Goal: Use online tool/utility: Utilize a website feature to perform a specific function

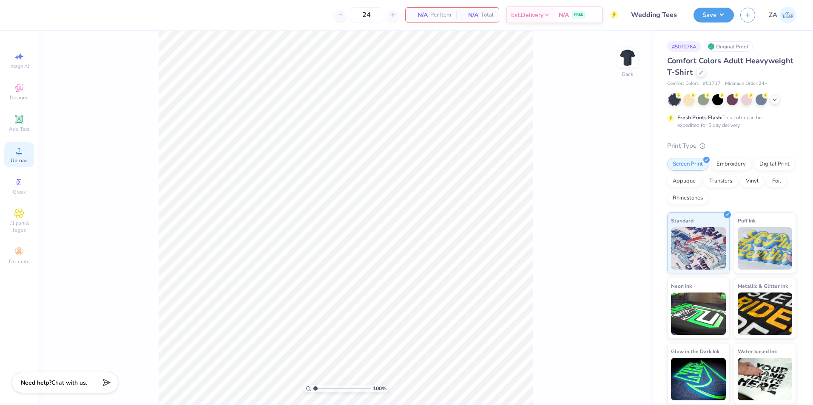
click at [17, 150] on icon at bounding box center [19, 151] width 10 height 10
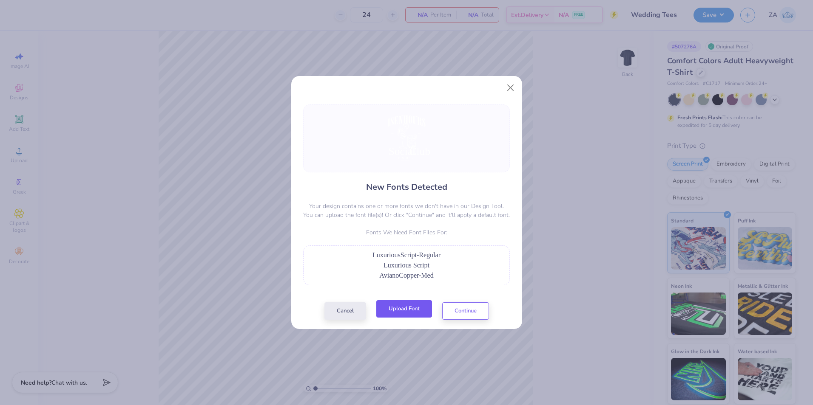
click at [392, 311] on button "Upload Font" at bounding box center [404, 308] width 56 height 17
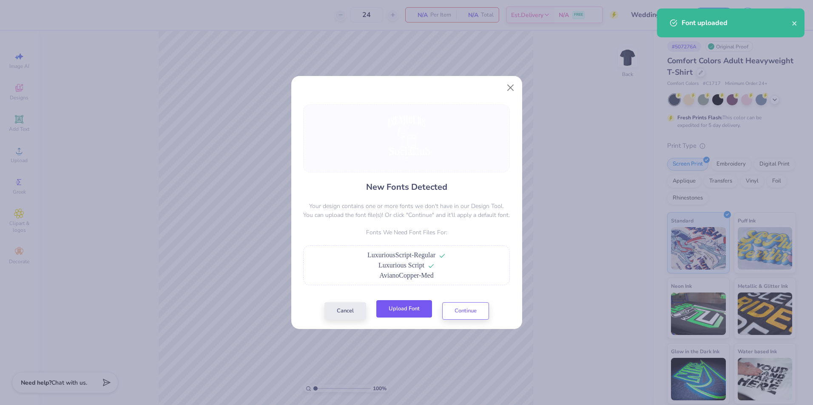
click at [405, 313] on button "Upload Font" at bounding box center [404, 308] width 56 height 17
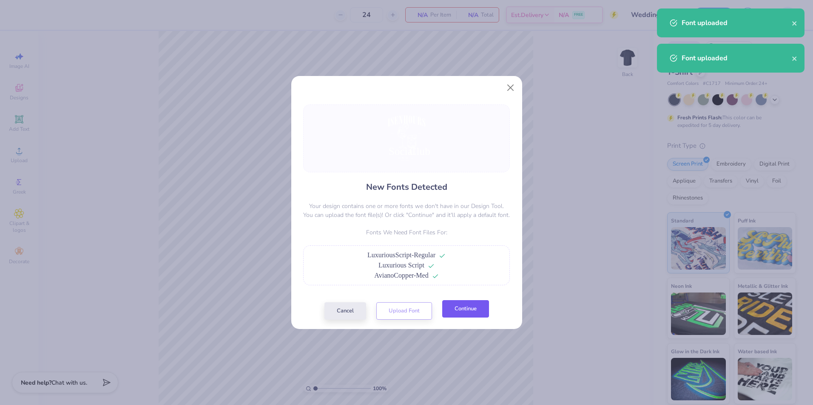
click at [454, 307] on button "Continue" at bounding box center [465, 308] width 47 height 17
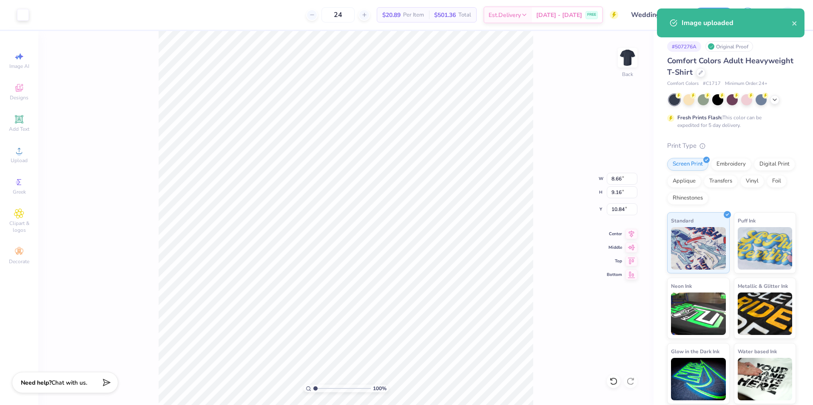
type input "8.66"
type input "9.16"
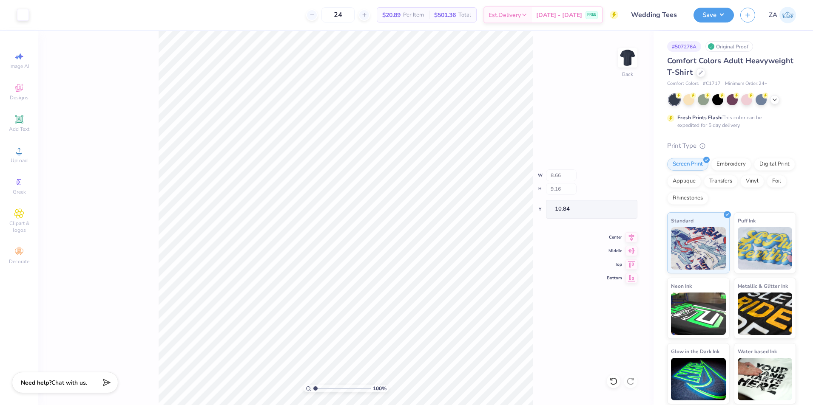
type input "3.63"
type input "1.86"
click at [320, 389] on input "range" at bounding box center [341, 389] width 57 height 8
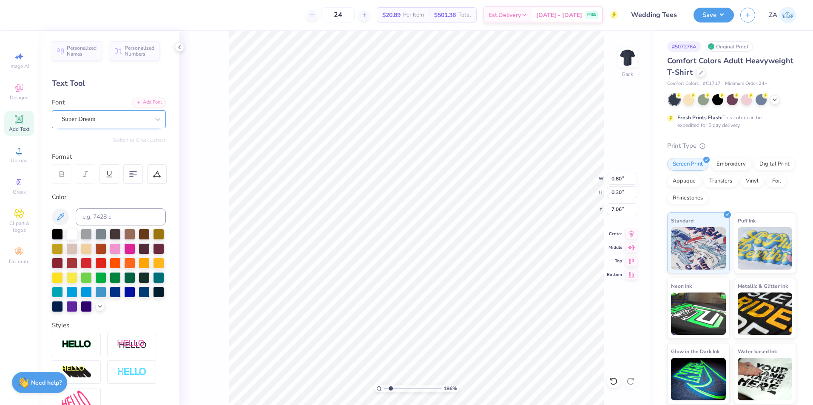
click at [112, 123] on div "Super Dream" at bounding box center [105, 119] width 89 height 13
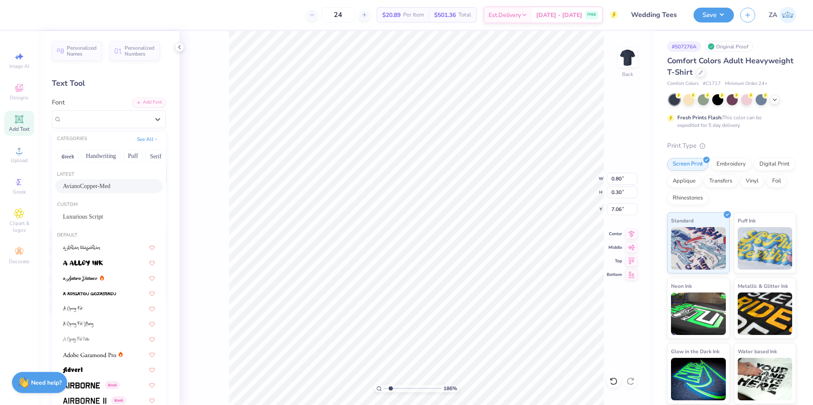
click at [106, 184] on span "AvianoCopper-Med" at bounding box center [86, 186] width 47 height 9
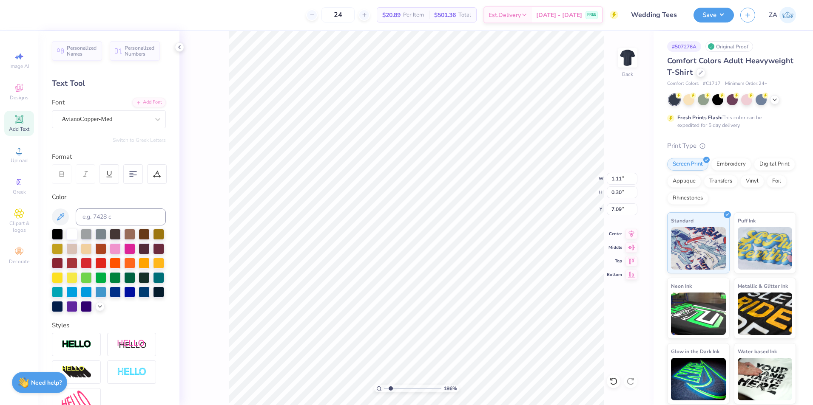
type input "1.11"
type input "7.09"
type input "0.95"
type input "0.29"
type input "7.07"
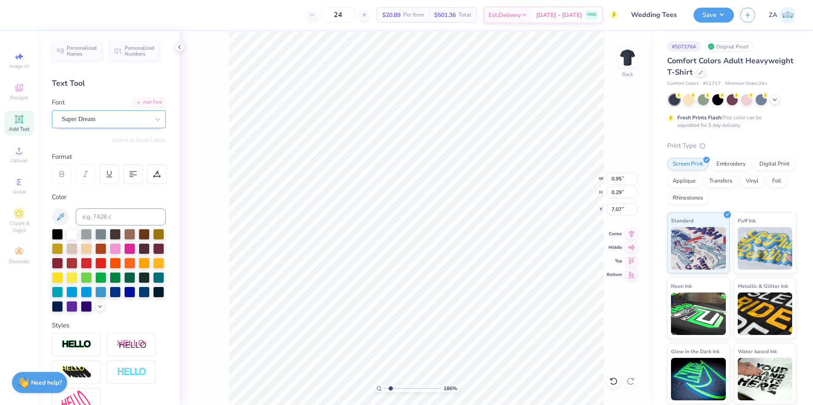
click at [120, 118] on div "Super Dream" at bounding box center [105, 119] width 89 height 13
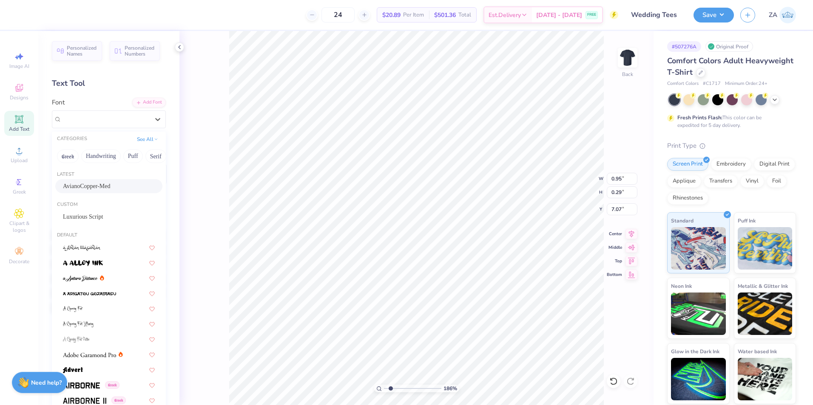
click at [110, 184] on span "AvianoCopper-Med" at bounding box center [86, 186] width 47 height 9
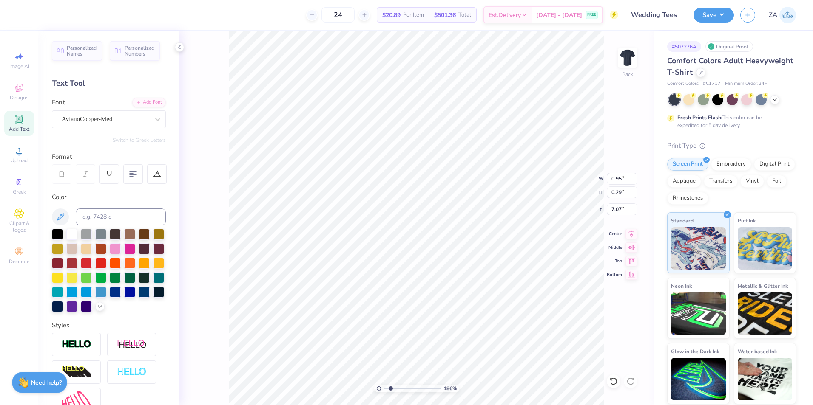
type input "1.22"
type input "0.30"
type input "7.09"
type input "13.92"
type input "4.36"
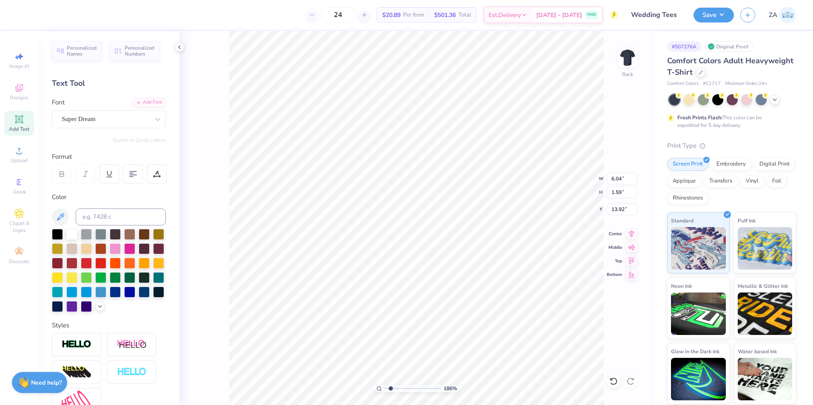
type input "1.54"
type input "10.09"
type input "6.04"
type input "1.59"
type input "13.92"
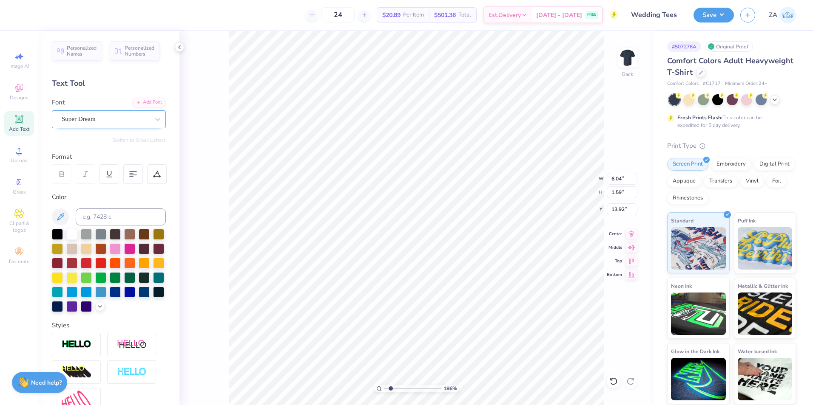
click at [113, 119] on div "Super Dream" at bounding box center [105, 119] width 89 height 13
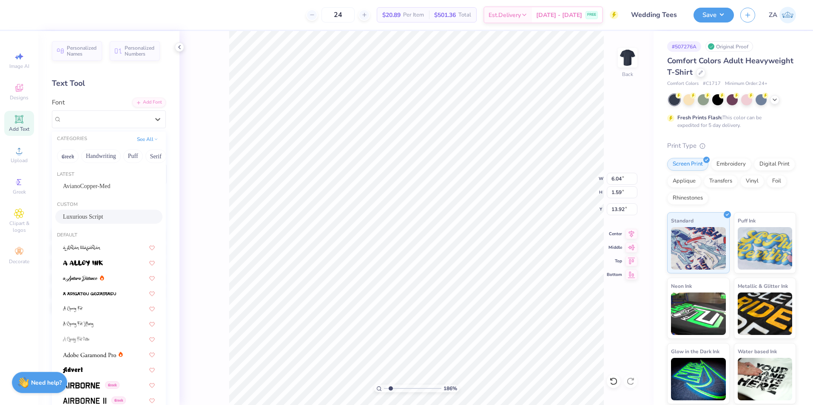
click at [92, 217] on span "Luxurious Script" at bounding box center [83, 216] width 40 height 9
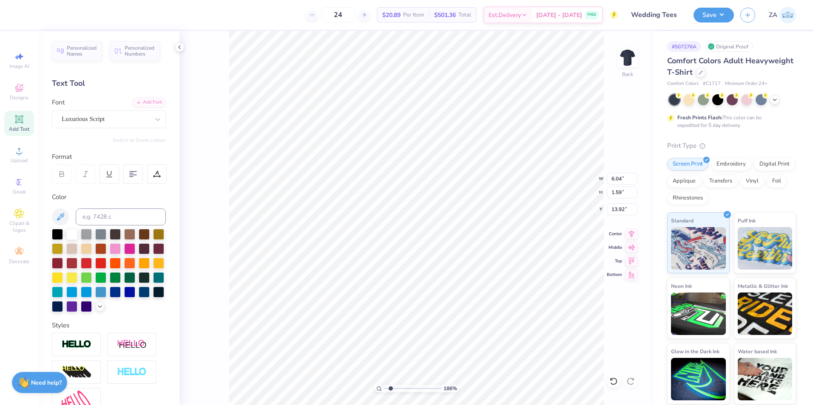
type input "4.33"
type input "1.55"
type input "14.09"
type input "4.36"
type input "1.54"
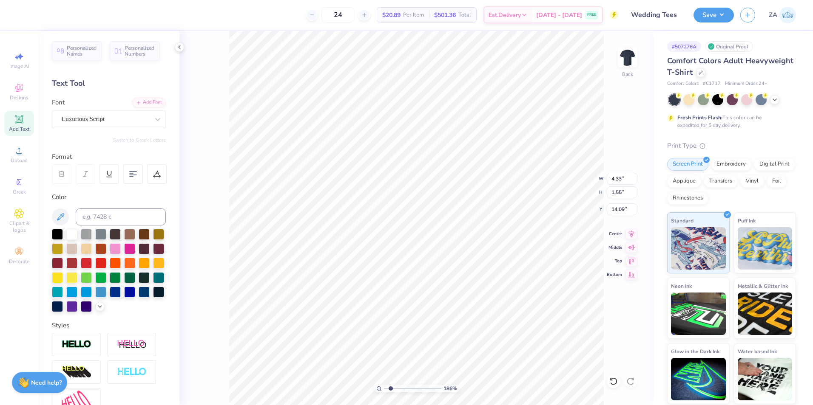
type input "13.97"
click at [108, 114] on div at bounding box center [106, 118] width 88 height 11
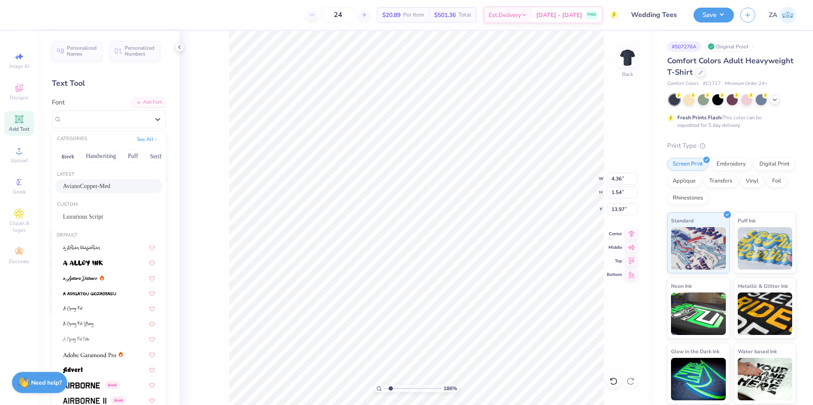
click at [110, 186] on span "AvianoCopper-Med" at bounding box center [86, 186] width 47 height 9
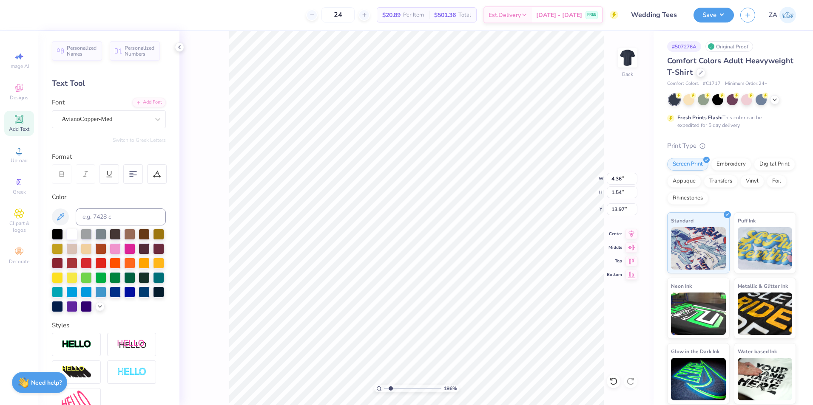
type input "7.65"
type input "1.62"
type input "14.08"
click at [113, 123] on div "AvianoCopper-Med" at bounding box center [105, 119] width 89 height 13
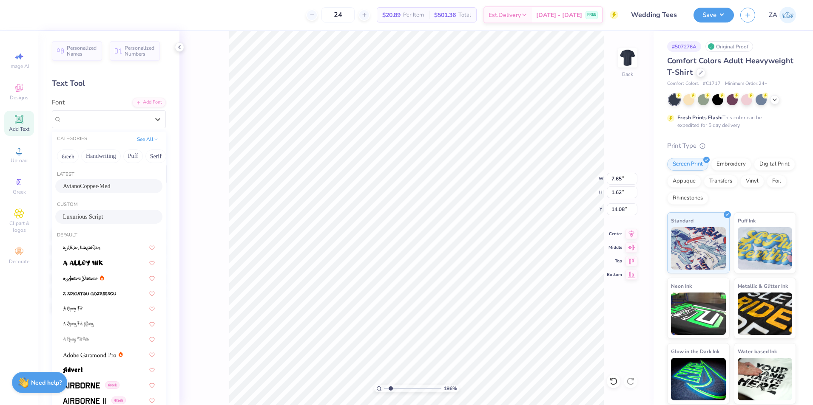
click at [110, 218] on div "Luxurious Script" at bounding box center [109, 216] width 92 height 9
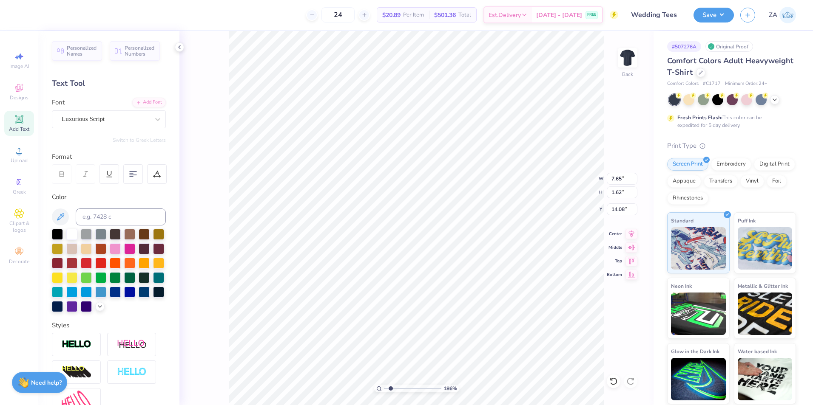
type input "3.26"
type input "1.32"
type input "14.23"
type input "4.33"
type input "1.55"
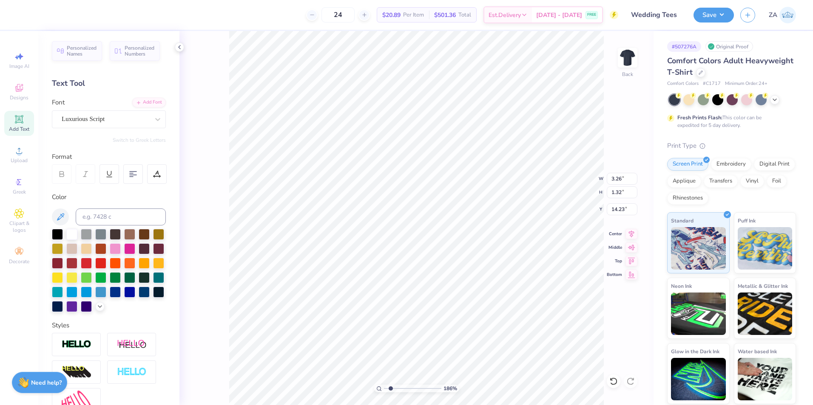
type input "14.09"
type input "3.26"
type input "1.32"
type input "13.99"
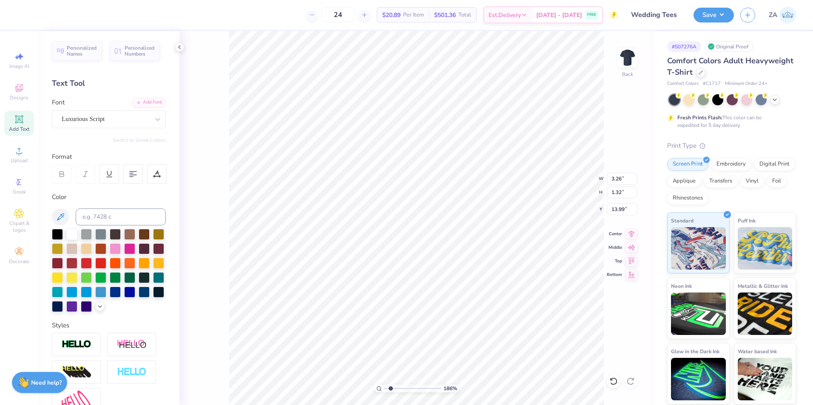
type input "7.61"
type input "1.55"
type input "10.42"
type input "7.73"
type input "1.55"
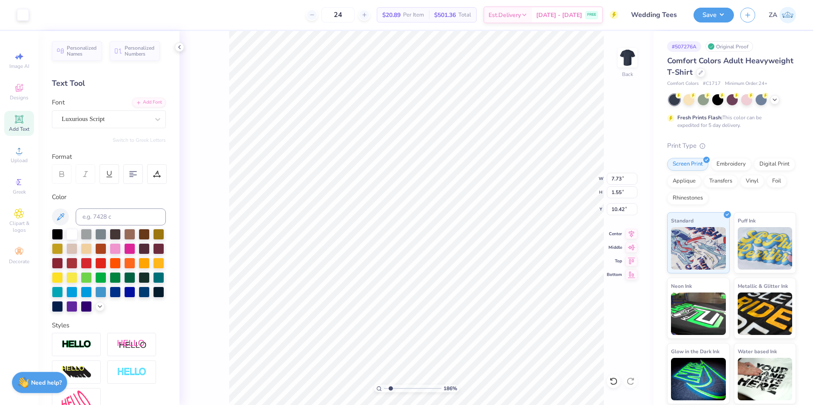
type input "6.88"
type input "1.38"
type input "10.44"
type input "3.85"
type input "1.38"
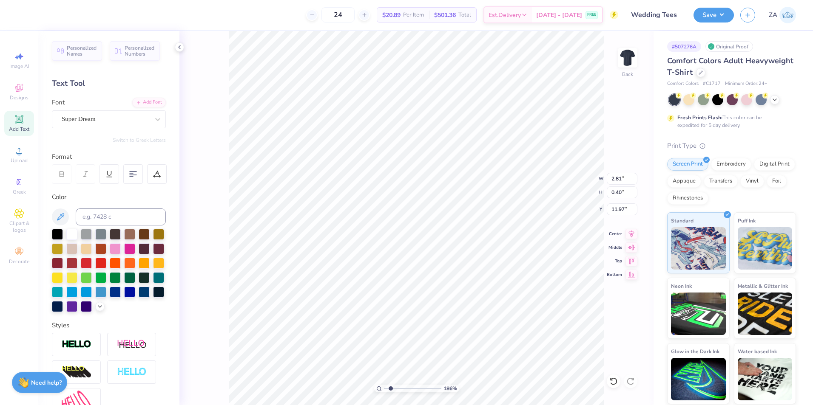
click at [115, 135] on div "Personalized Names Personalized Numbers Text Tool Add Font Font Super Dream Swi…" at bounding box center [108, 218] width 141 height 374
click at [115, 133] on div "Personalized Names Personalized Numbers Text Tool Add Font Font Super Dream Swi…" at bounding box center [108, 218] width 141 height 374
click at [114, 128] on div "Super Dream" at bounding box center [109, 119] width 114 height 18
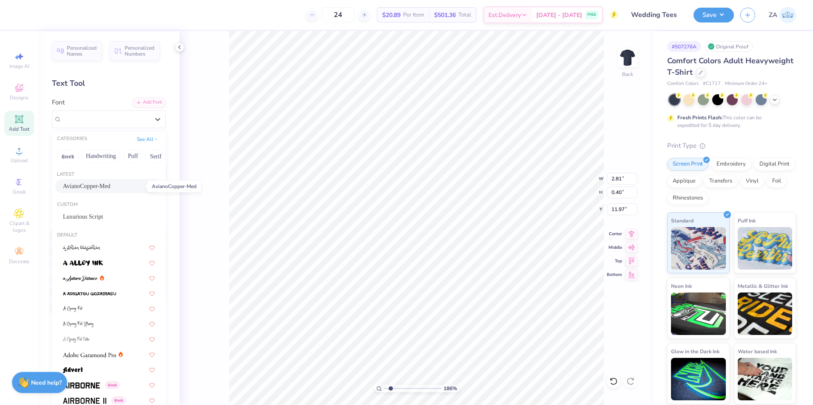
click at [99, 184] on span "AvianoCopper-Med" at bounding box center [86, 186] width 47 height 9
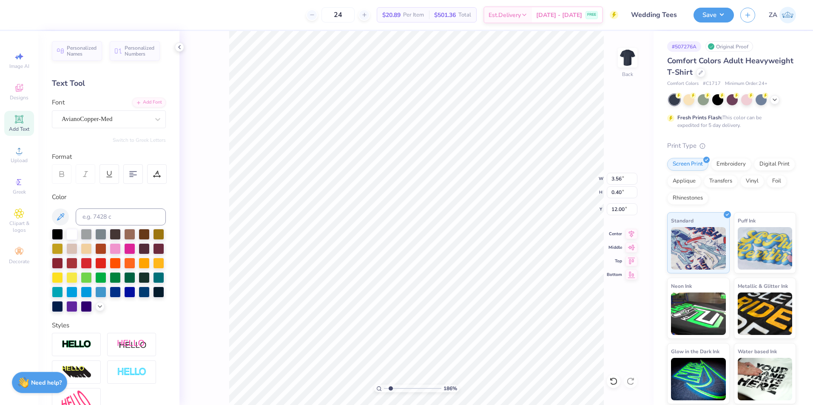
type input "3.56"
type input "11.82"
click at [118, 116] on div "Super Dream" at bounding box center [105, 119] width 89 height 13
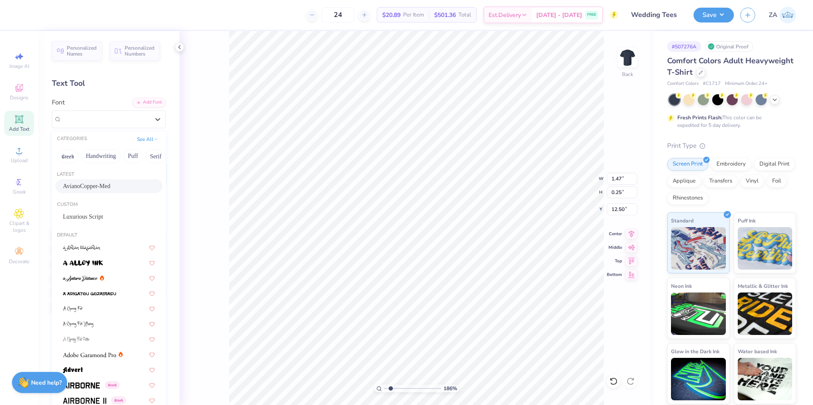
click at [103, 187] on span "AvianoCopper-Med" at bounding box center [86, 186] width 47 height 9
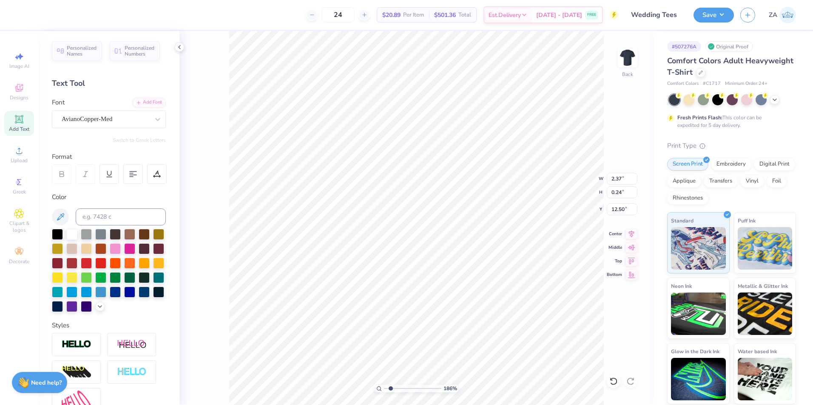
type input "2.37"
type input "0.24"
type input "12.38"
type input "3.56"
type input "0.79"
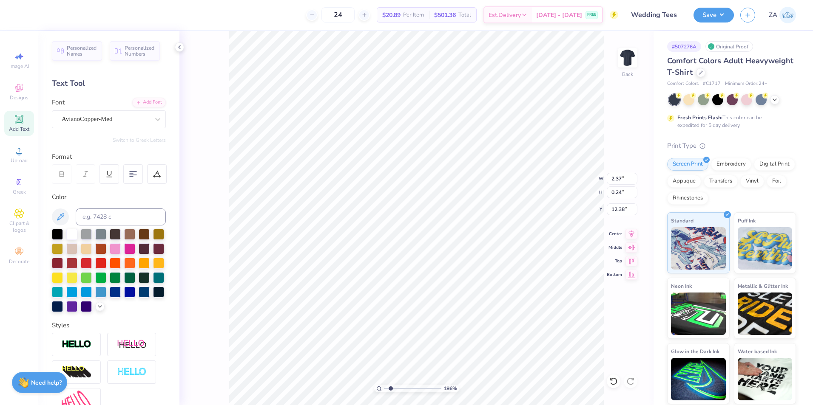
type input "11.82"
type input "5.15"
type input "2.18"
type input "10.44"
type input "6.88"
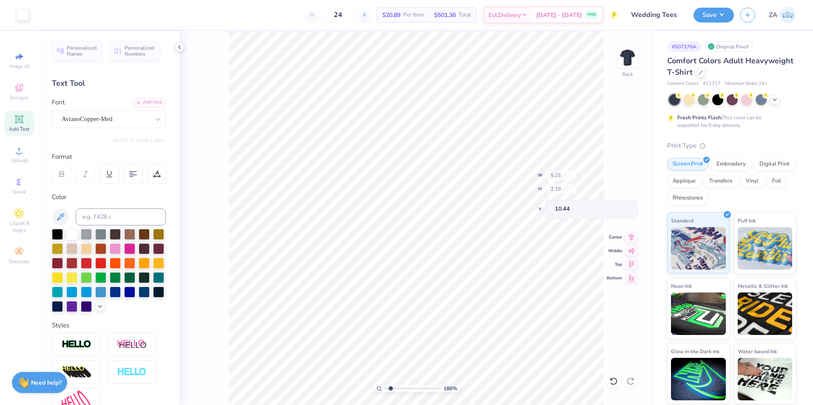
type input "11.89"
type input "6.88"
click at [463, 310] on li "Group" at bounding box center [483, 312] width 67 height 17
type input "2.18"
click at [632, 234] on icon at bounding box center [631, 233] width 12 height 10
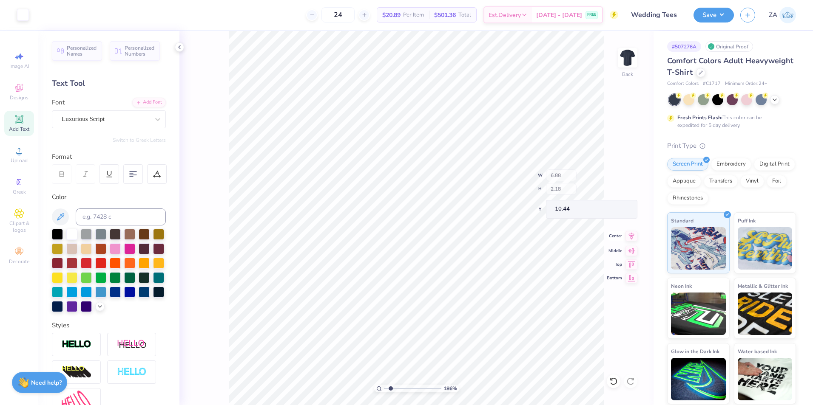
type input "10.44"
type input "1"
click at [384, 387] on input "range" at bounding box center [412, 389] width 57 height 8
type input "6.27"
type input "1.99"
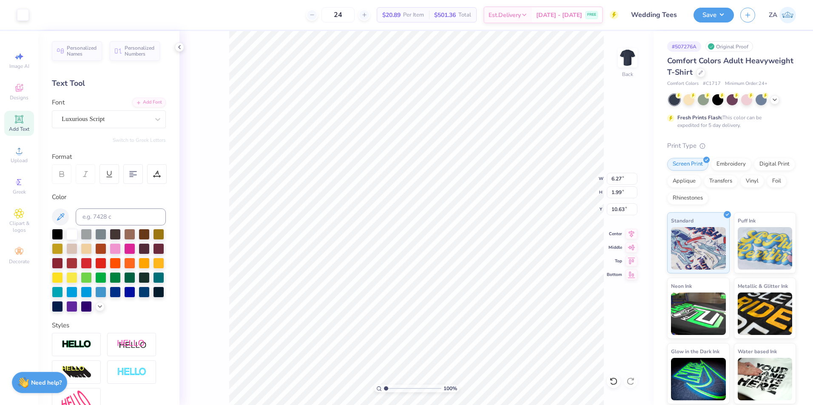
type input "10.51"
type input "2.23"
click at [393, 387] on input "range" at bounding box center [412, 389] width 57 height 8
type input "2.17"
type input "0.22"
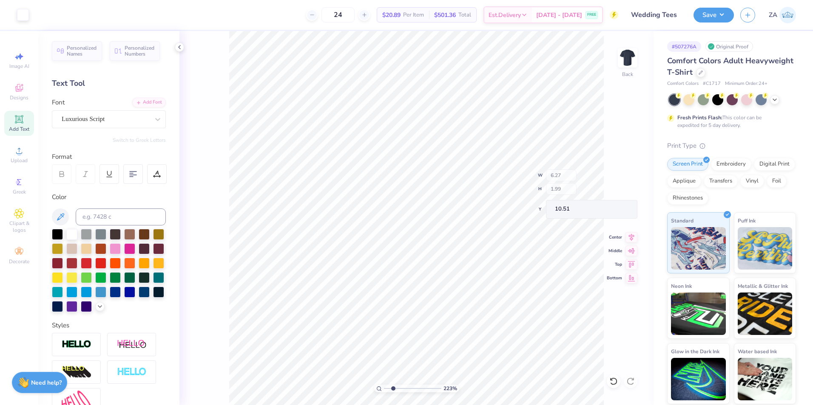
type input "12.28"
type input "3.25"
type input "0.72"
type input "11.78"
type input "1"
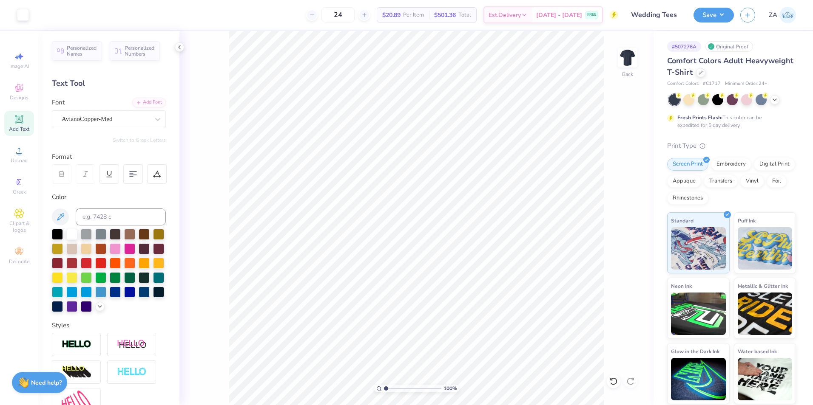
click at [384, 389] on input "range" at bounding box center [412, 389] width 57 height 8
type input "6.08"
type input "1.93"
type input "10.57"
drag, startPoint x: 387, startPoint y: 390, endPoint x: 405, endPoint y: 387, distance: 18.9
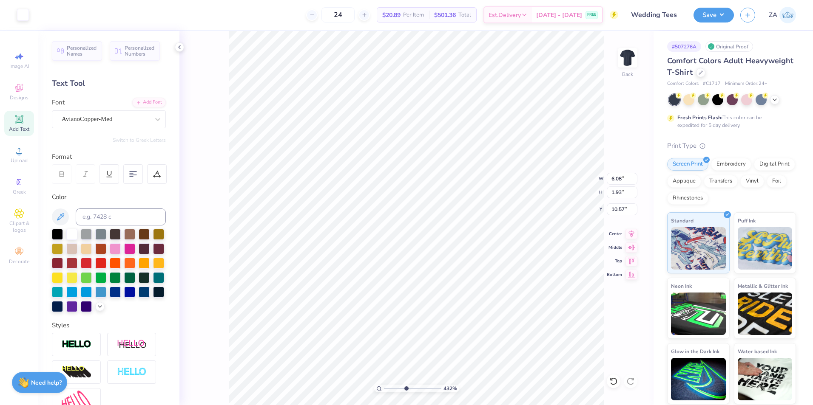
type input "4.46"
click at [405, 387] on input "range" at bounding box center [412, 389] width 57 height 8
type input "10.64"
drag, startPoint x: 404, startPoint y: 388, endPoint x: 386, endPoint y: 389, distance: 17.9
type input "1.11"
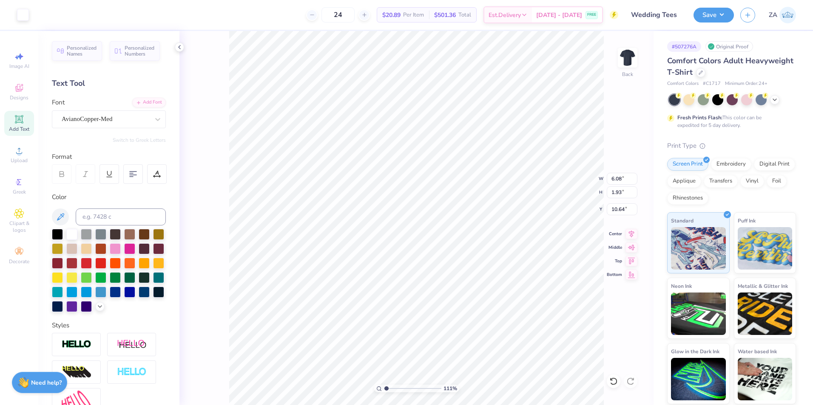
click at [386, 389] on input "range" at bounding box center [412, 389] width 57 height 8
type input "10.77"
drag, startPoint x: 385, startPoint y: 387, endPoint x: 402, endPoint y: 384, distance: 17.3
click at [402, 385] on input "range" at bounding box center [412, 389] width 57 height 8
drag, startPoint x: 403, startPoint y: 389, endPoint x: 380, endPoint y: 389, distance: 22.5
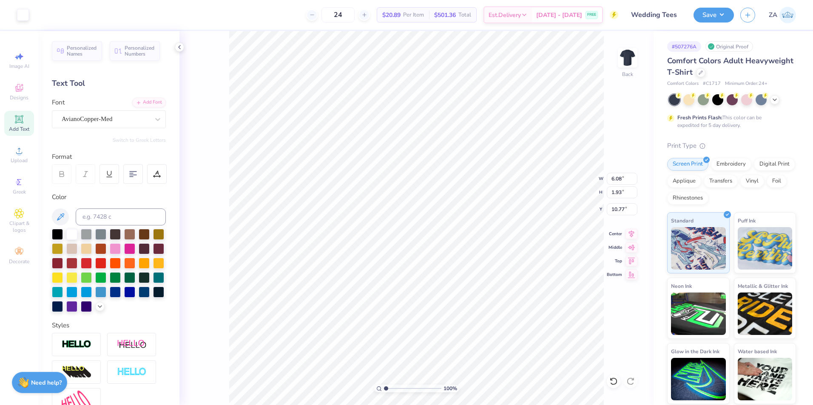
type input "1"
click at [384, 392] on input "range" at bounding box center [412, 389] width 57 height 8
drag, startPoint x: 609, startPoint y: 177, endPoint x: 627, endPoint y: 177, distance: 18.3
click at [627, 177] on input "7.54" at bounding box center [621, 179] width 31 height 12
type input "10.00"
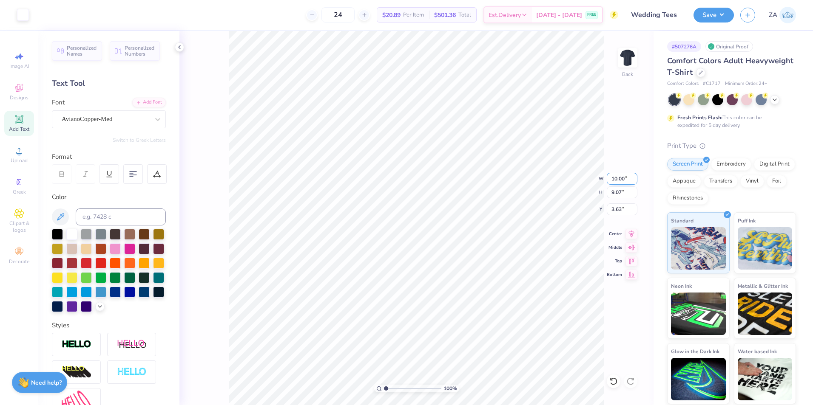
type input "12.02"
click at [625, 212] on input "2.15" at bounding box center [621, 210] width 31 height 12
type input "3.00"
type input "12.05"
click at [716, 14] on button "Save" at bounding box center [713, 13] width 40 height 15
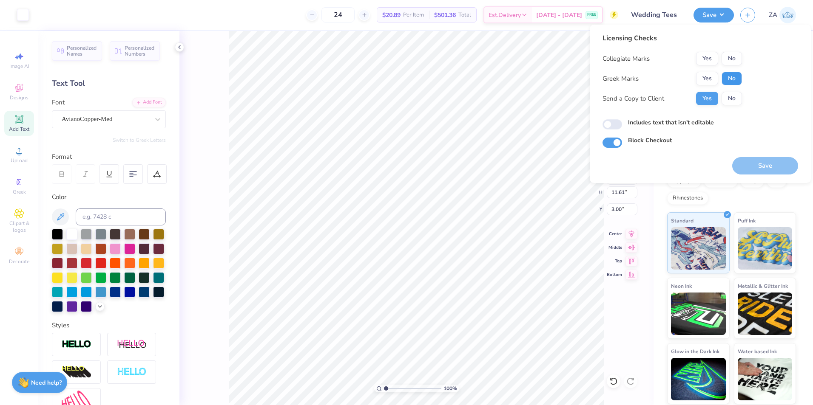
click at [732, 72] on button "No" at bounding box center [731, 79] width 20 height 14
click at [735, 57] on button "No" at bounding box center [731, 59] width 20 height 14
click at [749, 162] on button "Save" at bounding box center [765, 165] width 66 height 17
